Goal: Task Accomplishment & Management: Complete application form

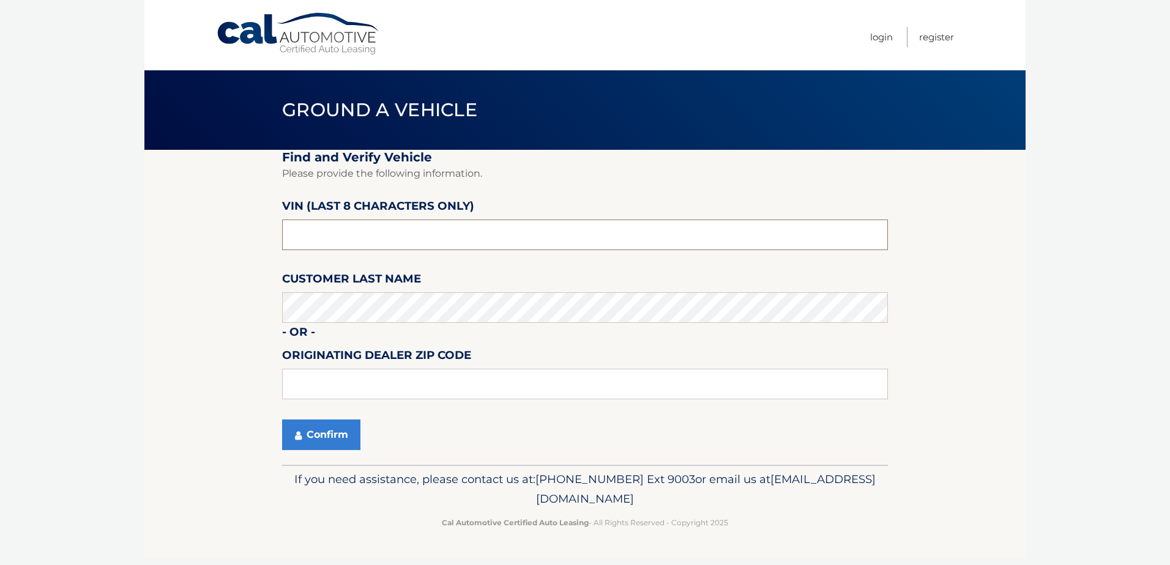
click at [315, 228] on input "text" at bounding box center [585, 235] width 606 height 31
drag, startPoint x: 328, startPoint y: 233, endPoint x: 244, endPoint y: 226, distance: 84.1
click at [252, 232] on section "Find and Verify Vehicle Please provide the following information. VIN (last 8 c…" at bounding box center [584, 307] width 881 height 315
type input "NM059658"
click at [304, 429] on button "Confirm" at bounding box center [321, 435] width 78 height 31
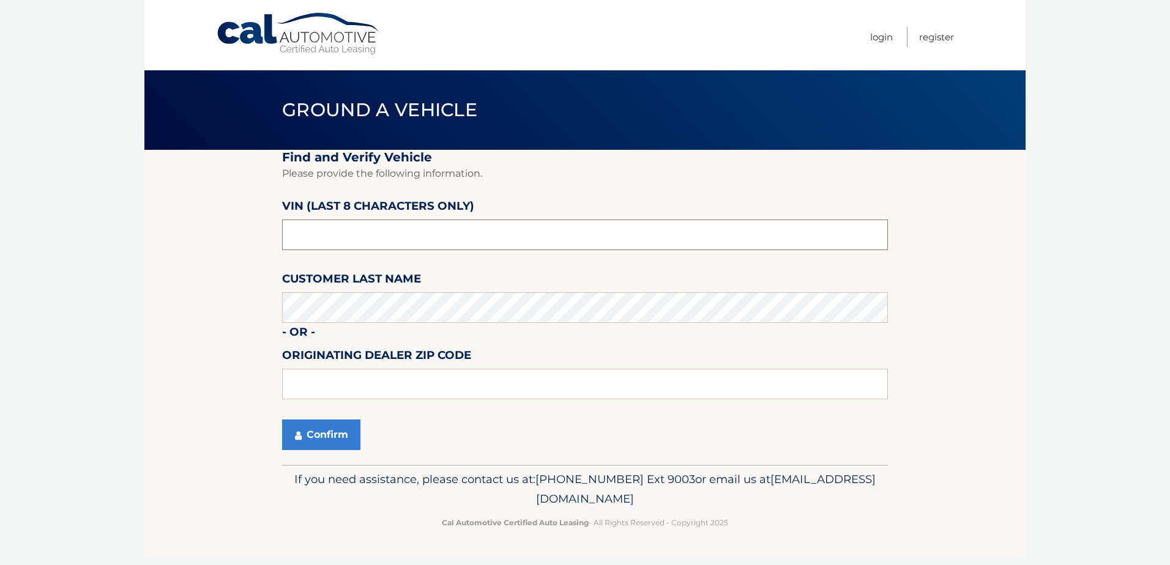
drag, startPoint x: 368, startPoint y: 232, endPoint x: 236, endPoint y: 235, distance: 131.6
click at [236, 235] on section "Find and Verify Vehicle Please provide the following information. VIN (last 8 c…" at bounding box center [584, 307] width 881 height 315
type input "NM059658"
click at [282, 420] on button "Confirm" at bounding box center [321, 435] width 78 height 31
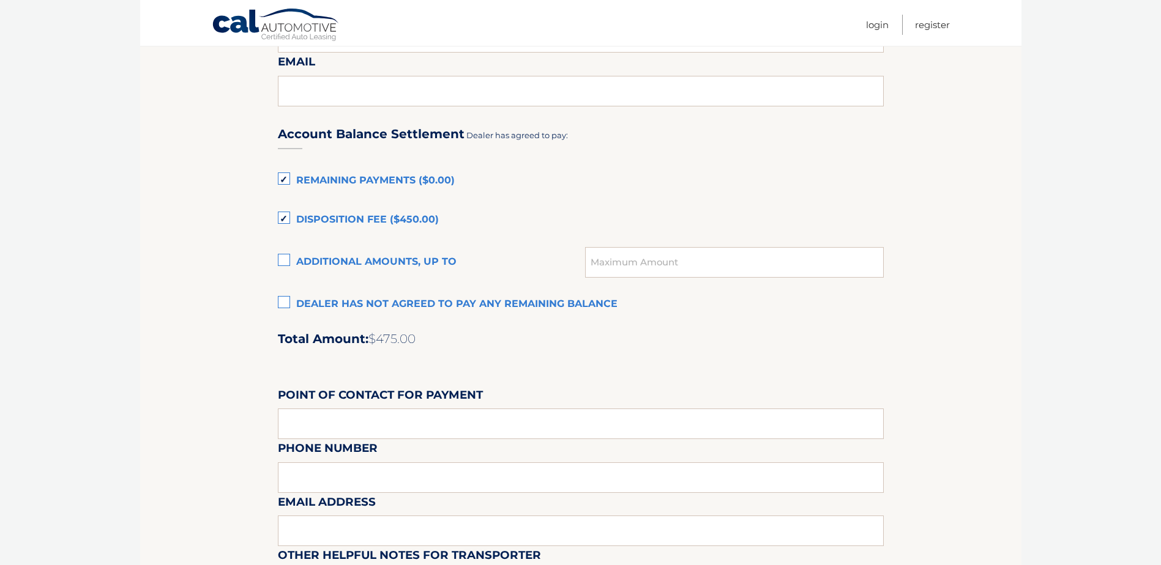
scroll to position [734, 0]
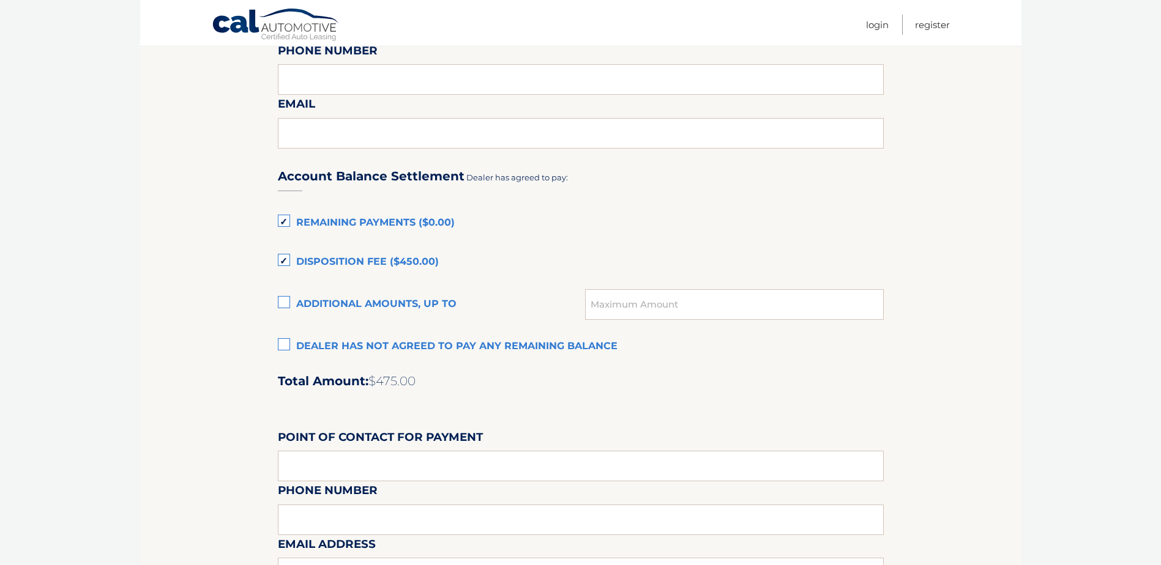
click at [278, 256] on label "Disposition Fee ($450.00)" at bounding box center [581, 262] width 606 height 24
click at [0, 0] on input "Disposition Fee ($450.00)" at bounding box center [0, 0] width 0 height 0
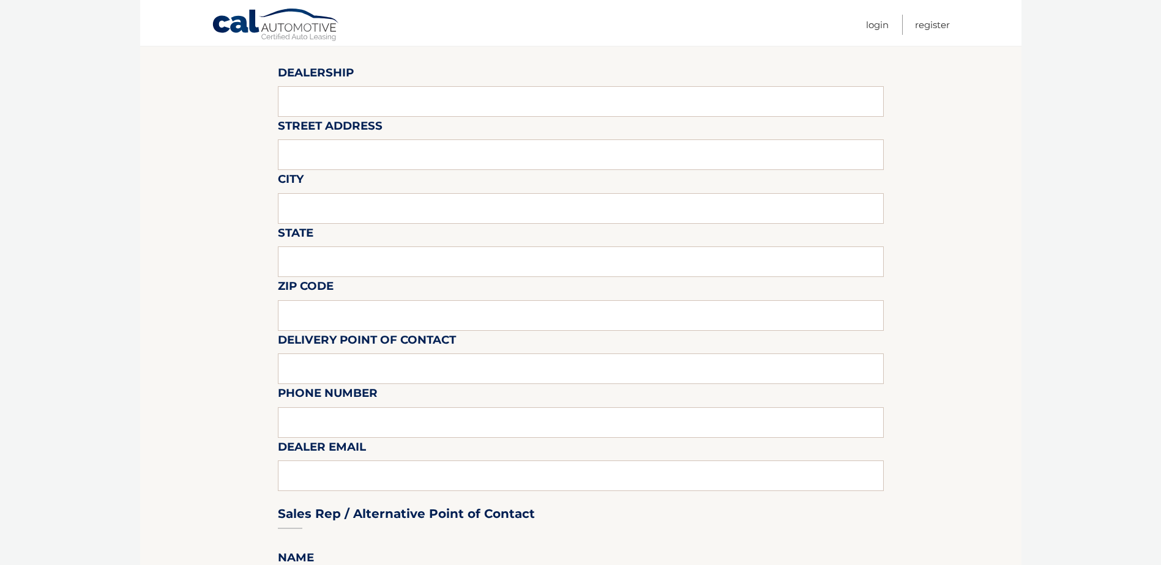
scroll to position [61, 0]
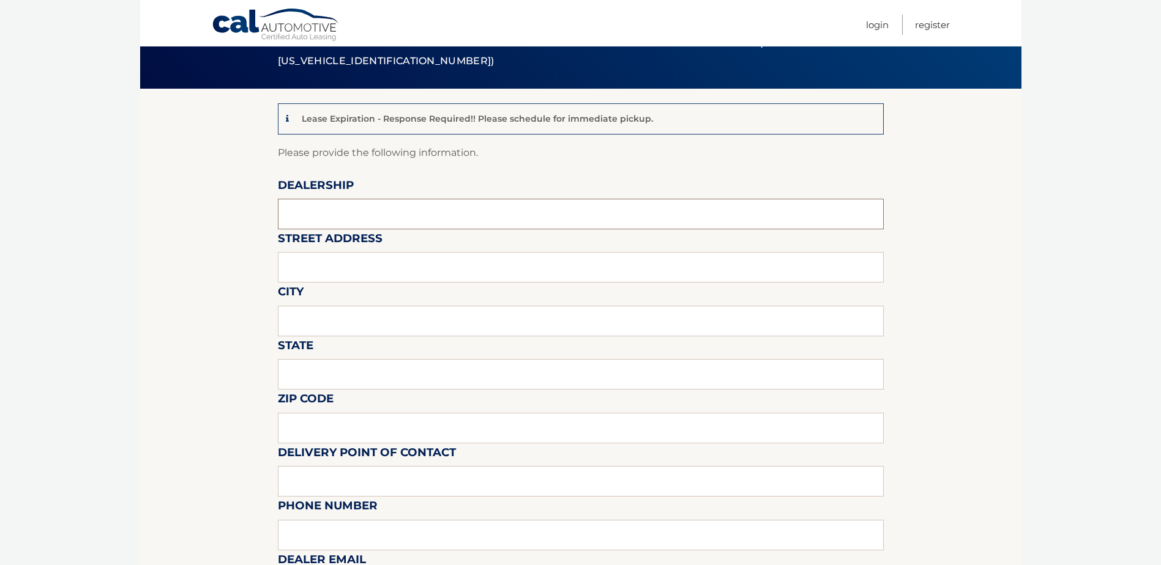
click at [338, 217] on input "text" at bounding box center [581, 214] width 606 height 31
type input "[PERSON_NAME] CASE VOLKSWAGEN"
type input "[STREET_ADDRESS][PERSON_NAME]"
type input "DAVIE"
type input "FL"
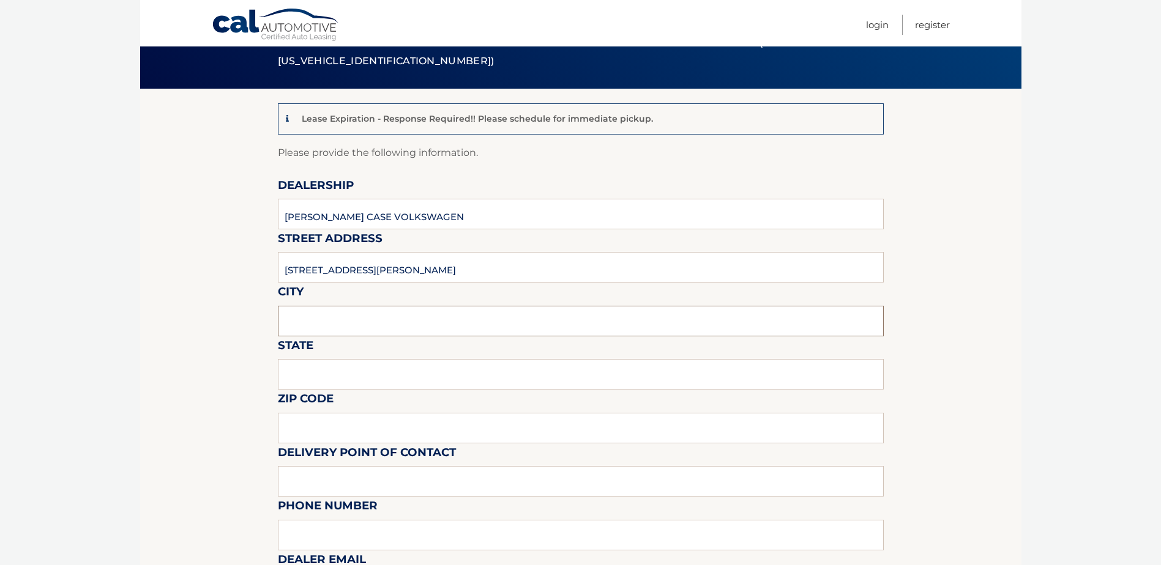
type input "33331"
type input "[PERSON_NAME] Volkswagen - VW"
type input "9549035500"
type input "[EMAIL_ADDRESS][DOMAIN_NAME]"
type input "[PERSON_NAME]"
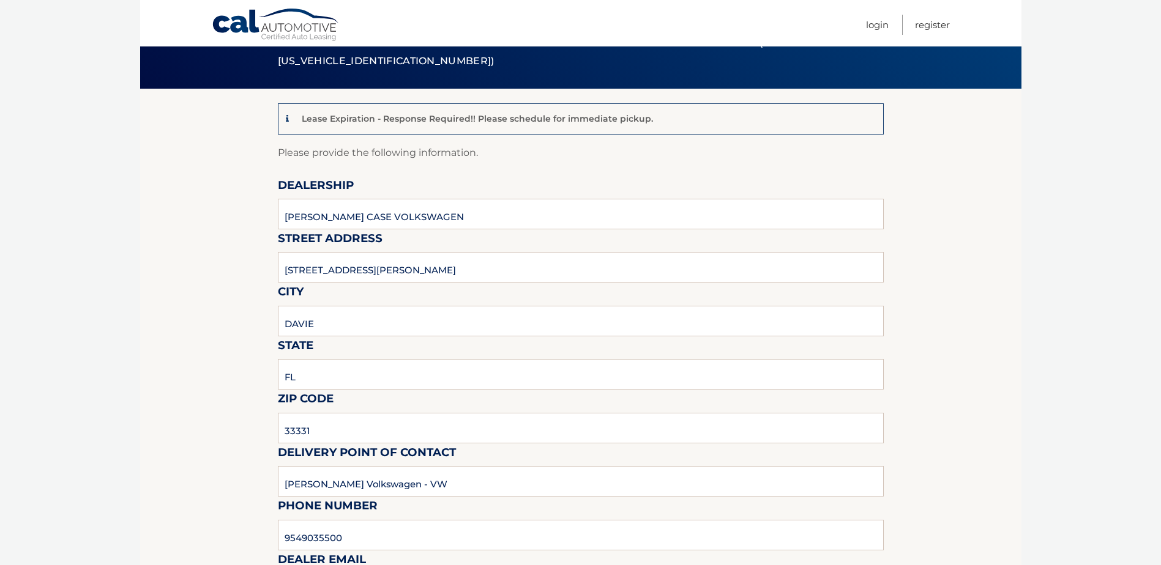
type input "9549035500"
type input "[EMAIL_ADDRESS][DOMAIN_NAME]"
type input "[PERSON_NAME]"
type input "[EMAIL_ADDRESS][DOMAIN_NAME]"
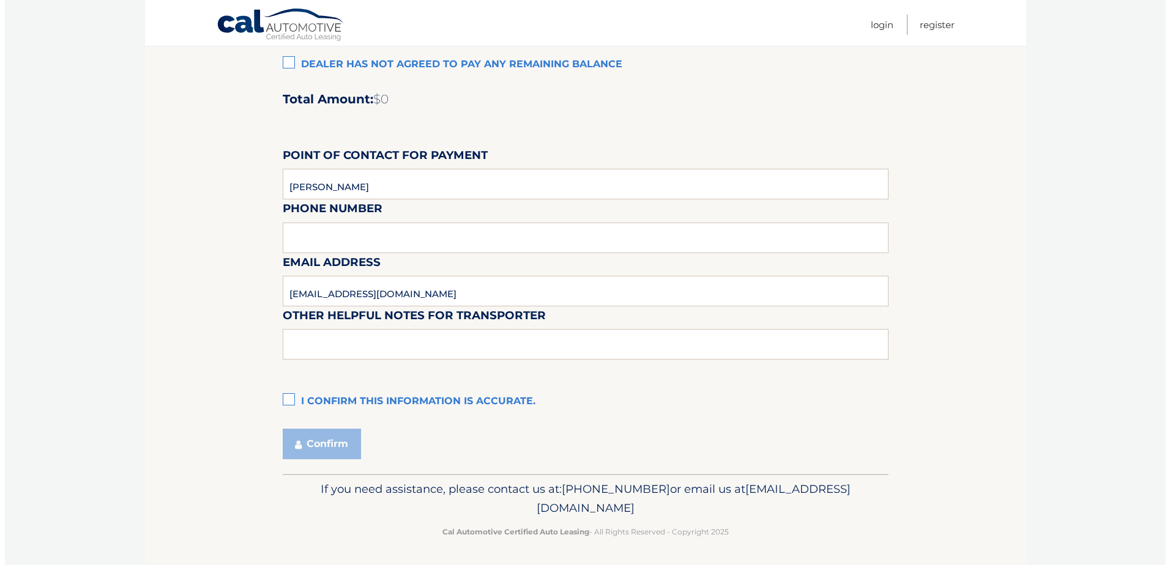
scroll to position [1018, 0]
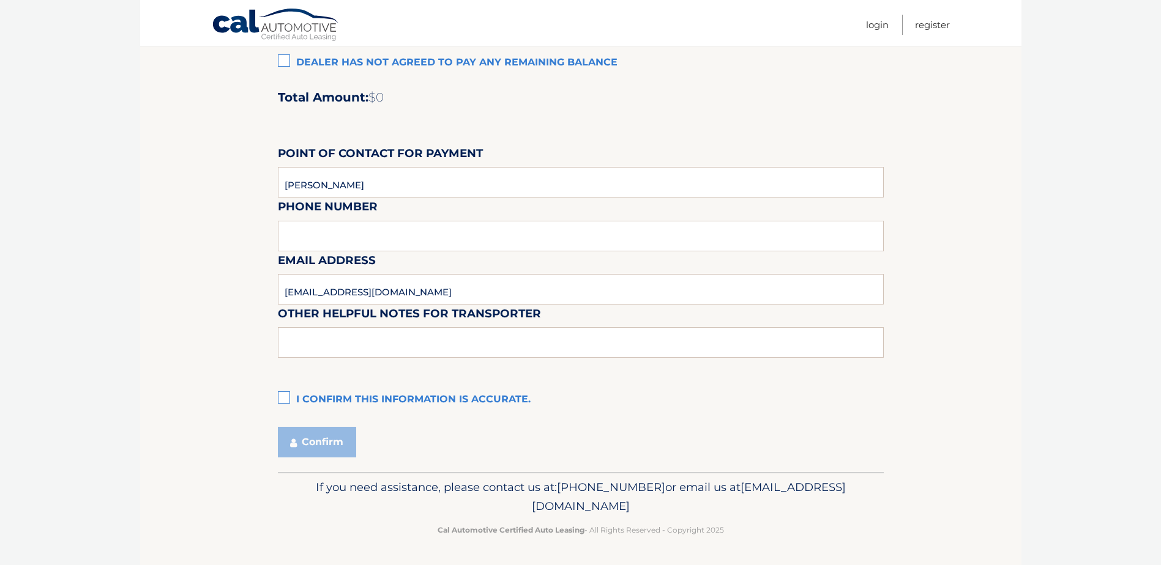
click at [287, 400] on label "I confirm this information is accurate." at bounding box center [581, 400] width 606 height 24
click at [0, 0] on input "I confirm this information is accurate." at bounding box center [0, 0] width 0 height 0
click at [309, 445] on button "Confirm" at bounding box center [317, 442] width 78 height 31
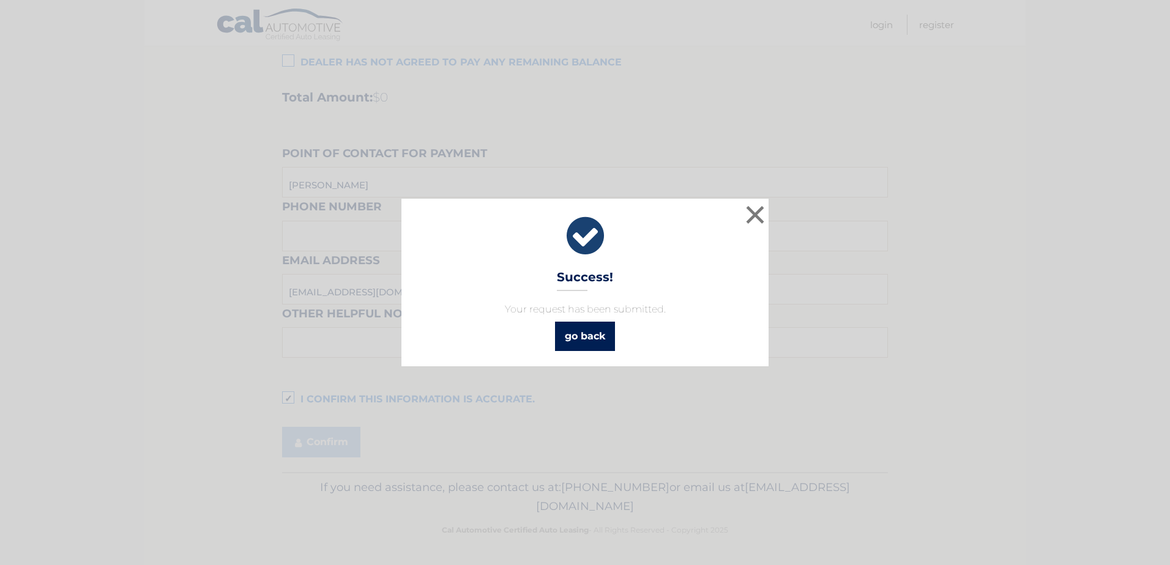
click at [595, 336] on link "go back" at bounding box center [585, 336] width 60 height 29
